Goal: Information Seeking & Learning: Check status

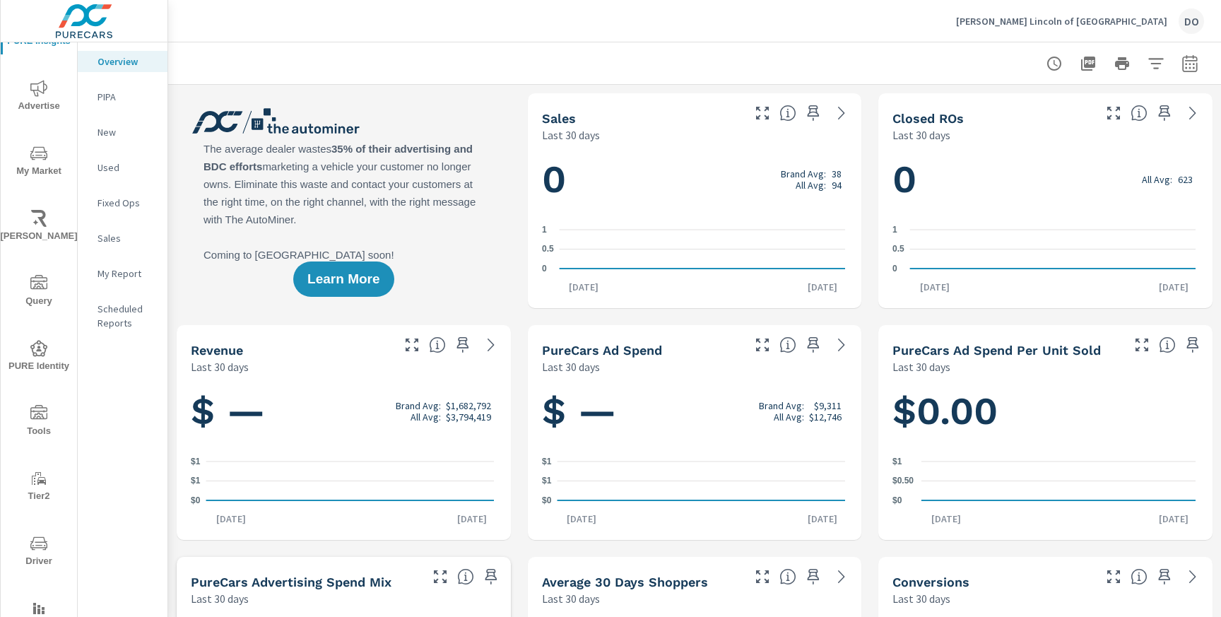
scroll to position [98, 0]
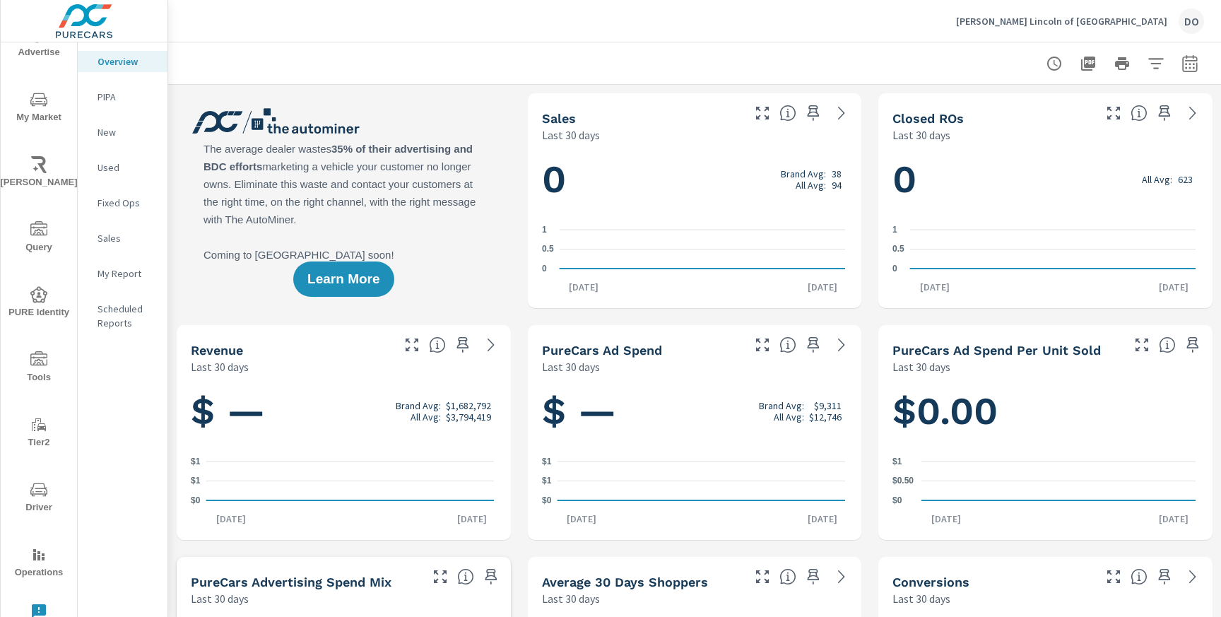
click at [34, 560] on icon "nav menu" at bounding box center [38, 554] width 17 height 17
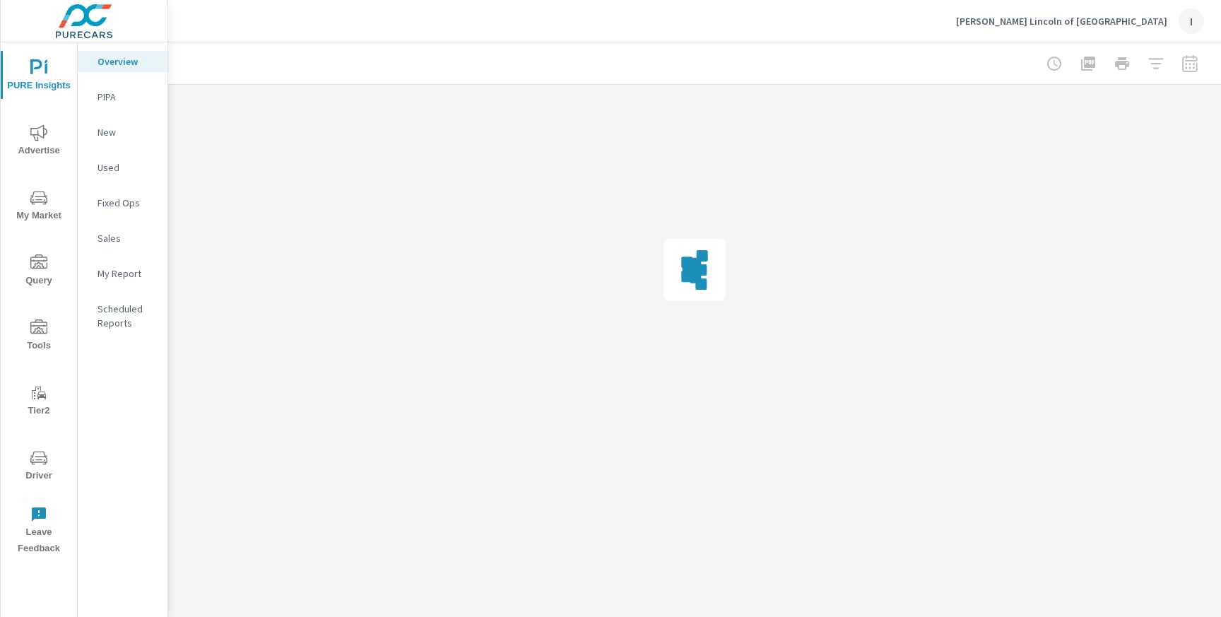
click at [1190, 16] on div "I" at bounding box center [1191, 20] width 25 height 25
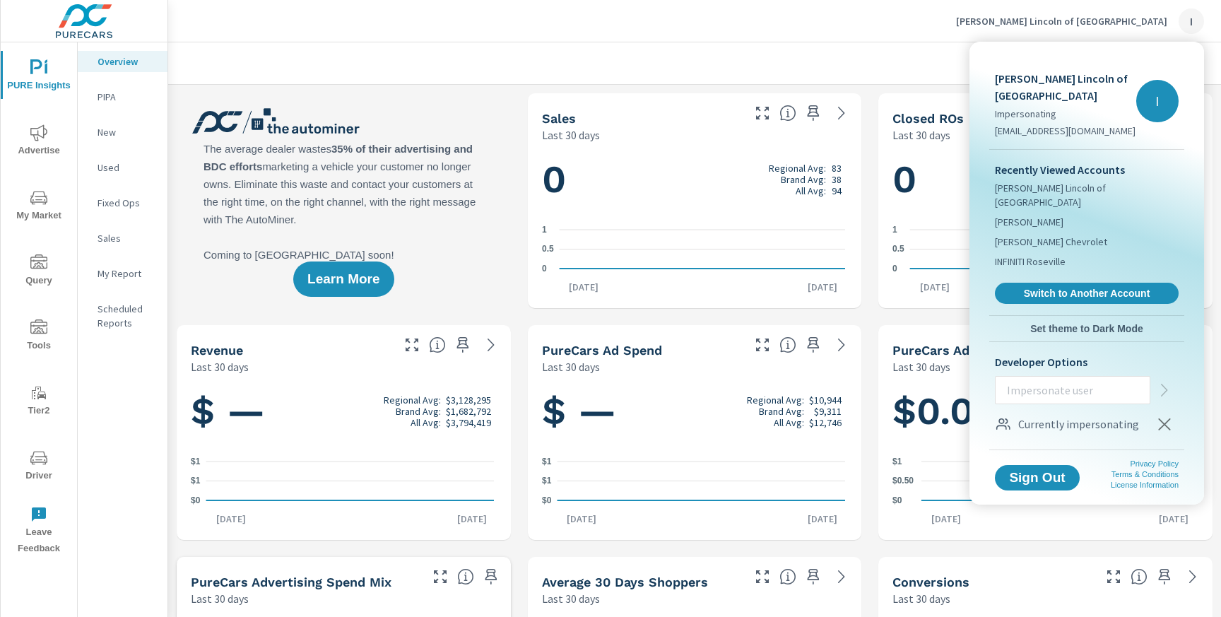
click at [1166, 423] on icon "button" at bounding box center [1164, 424] width 12 height 12
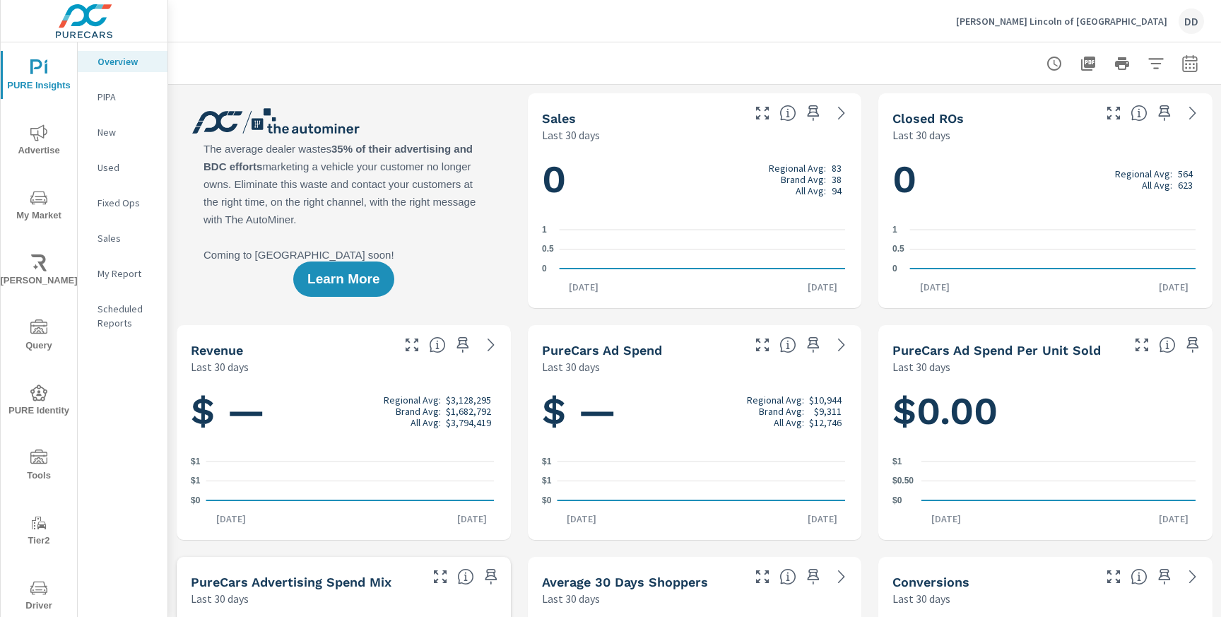
click at [1193, 17] on div "DD" at bounding box center [1191, 20] width 25 height 25
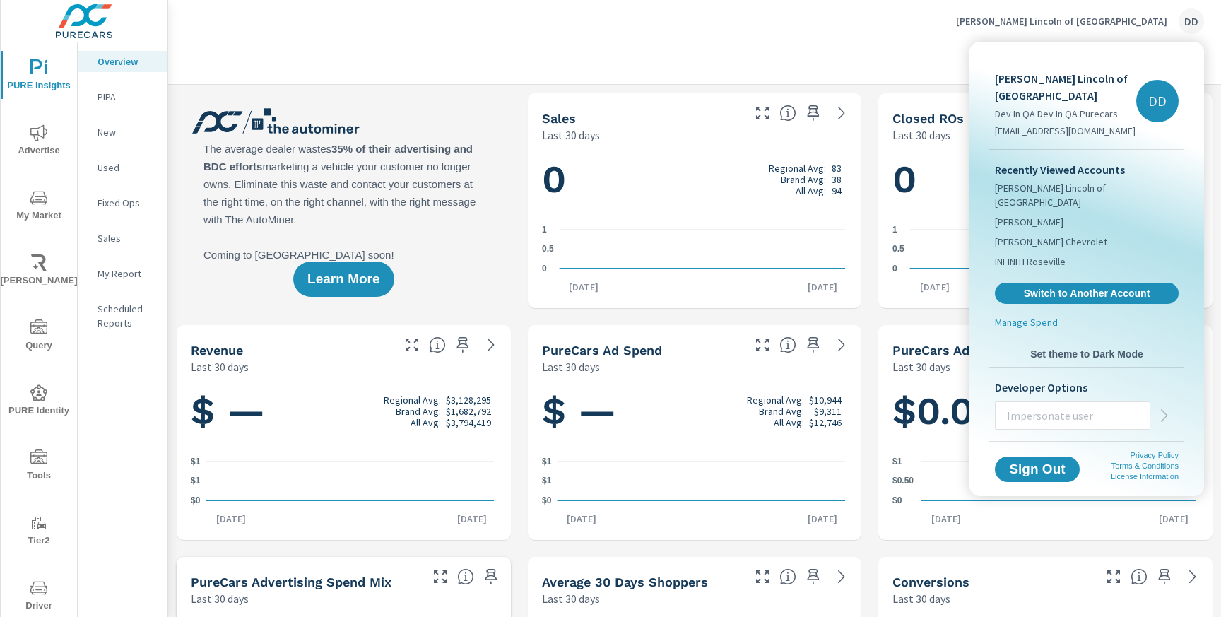
click at [1193, 17] on div at bounding box center [610, 308] width 1221 height 617
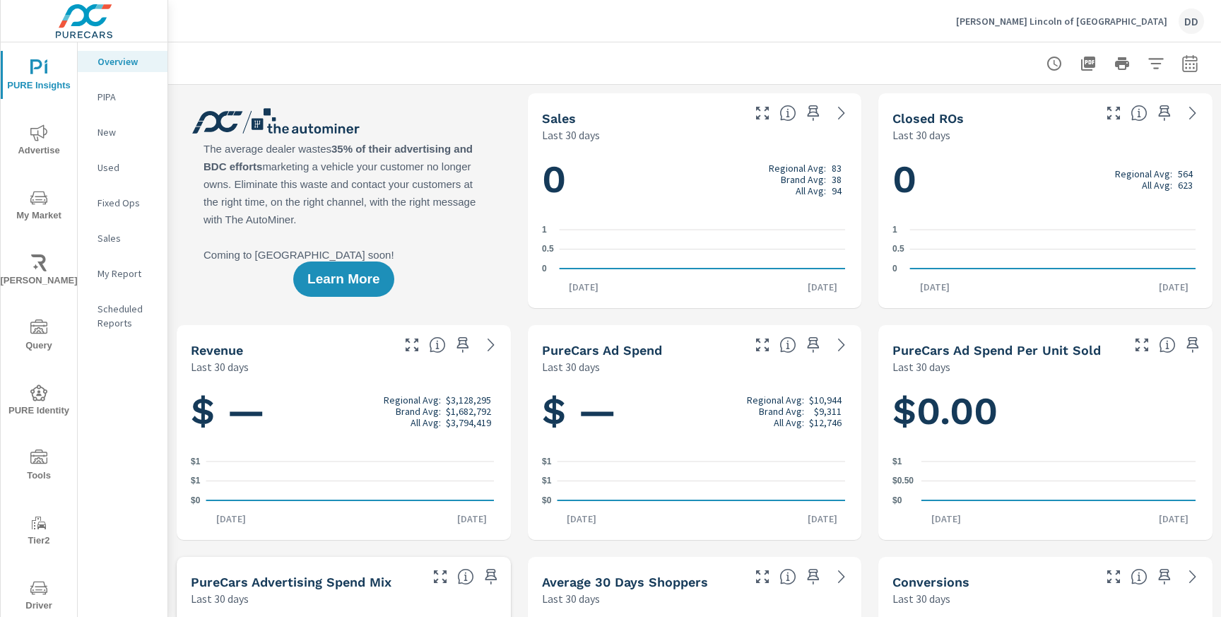
click at [1193, 17] on div "DD" at bounding box center [1191, 20] width 25 height 25
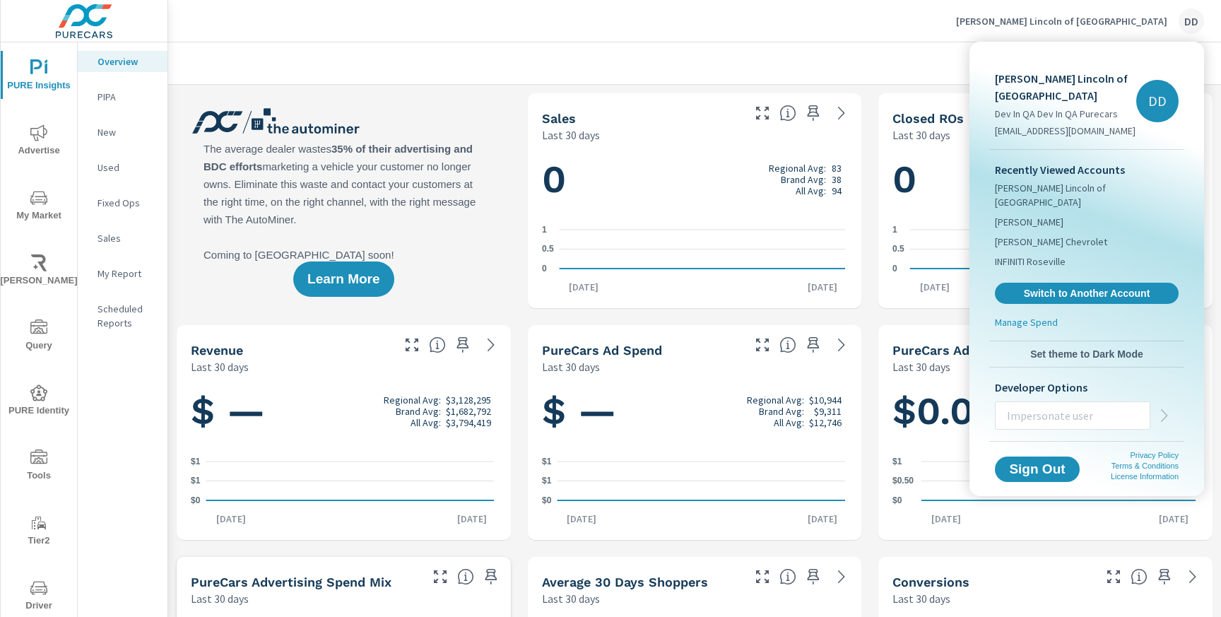
click at [1193, 17] on div at bounding box center [610, 308] width 1221 height 617
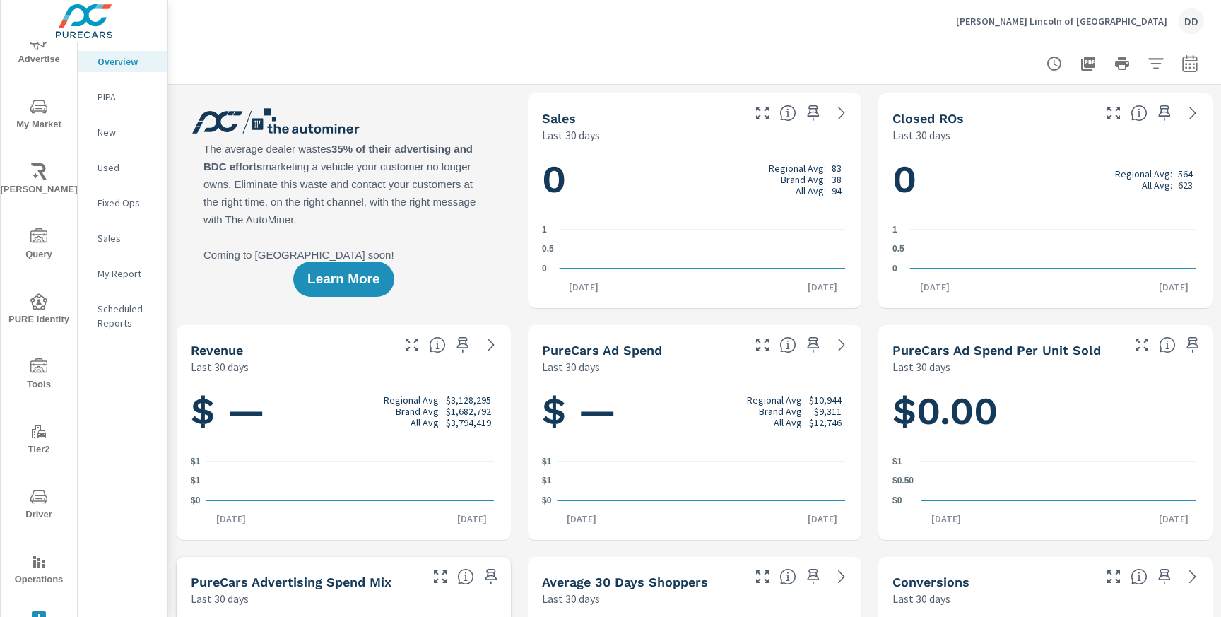
scroll to position [98, 0]
click at [30, 557] on icon "nav menu" at bounding box center [38, 554] width 17 height 17
